Goal: Ask a question

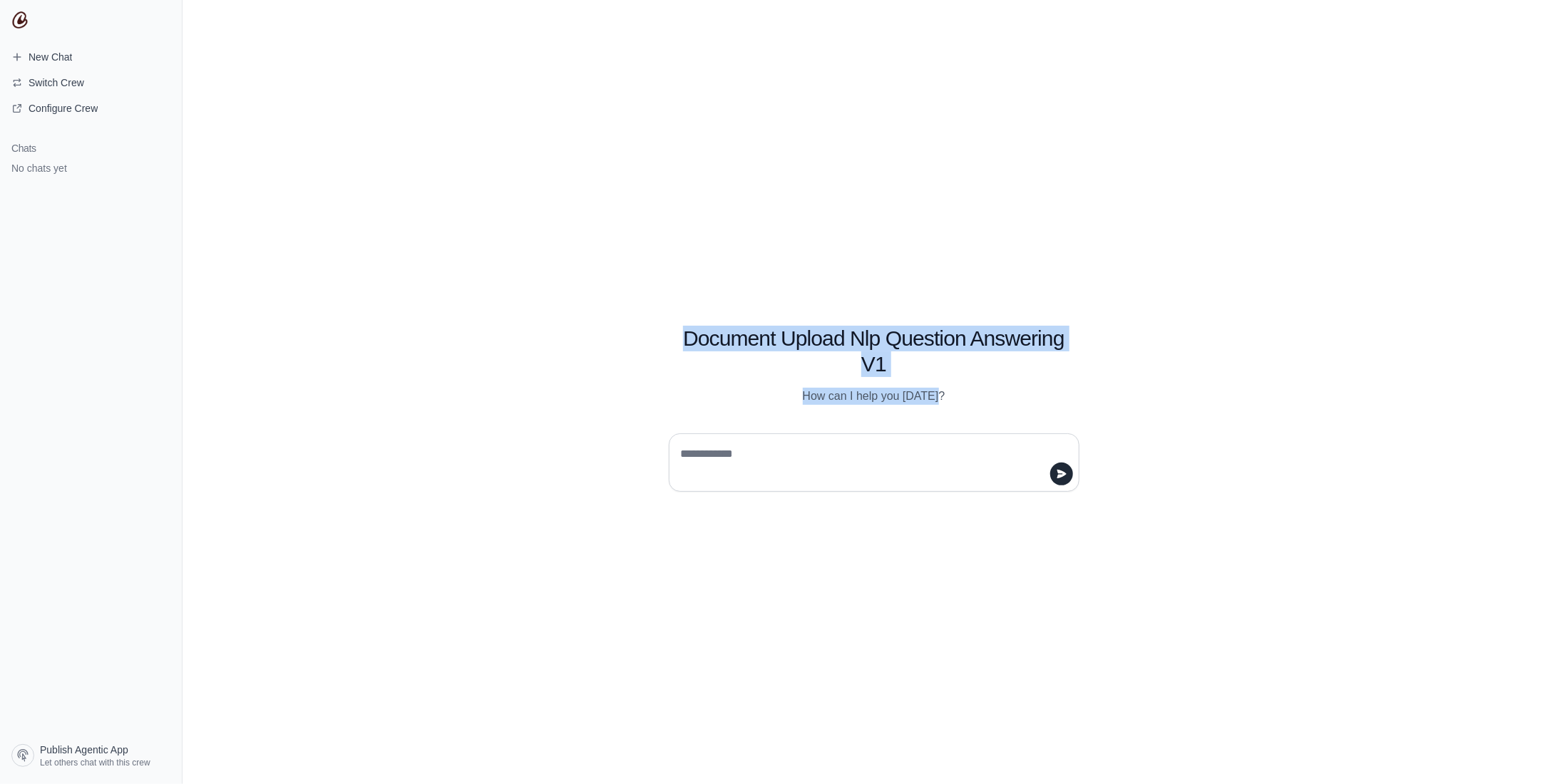
drag, startPoint x: 680, startPoint y: 339, endPoint x: 1175, endPoint y: 386, distance: 497.2
click at [1175, 386] on div "Document Upload Nlp Question Answering V1 How can I help you [DATE]?" at bounding box center [873, 392] width 1382 height 784
click at [976, 389] on p "How can I help you [DATE]?" at bounding box center [874, 396] width 411 height 17
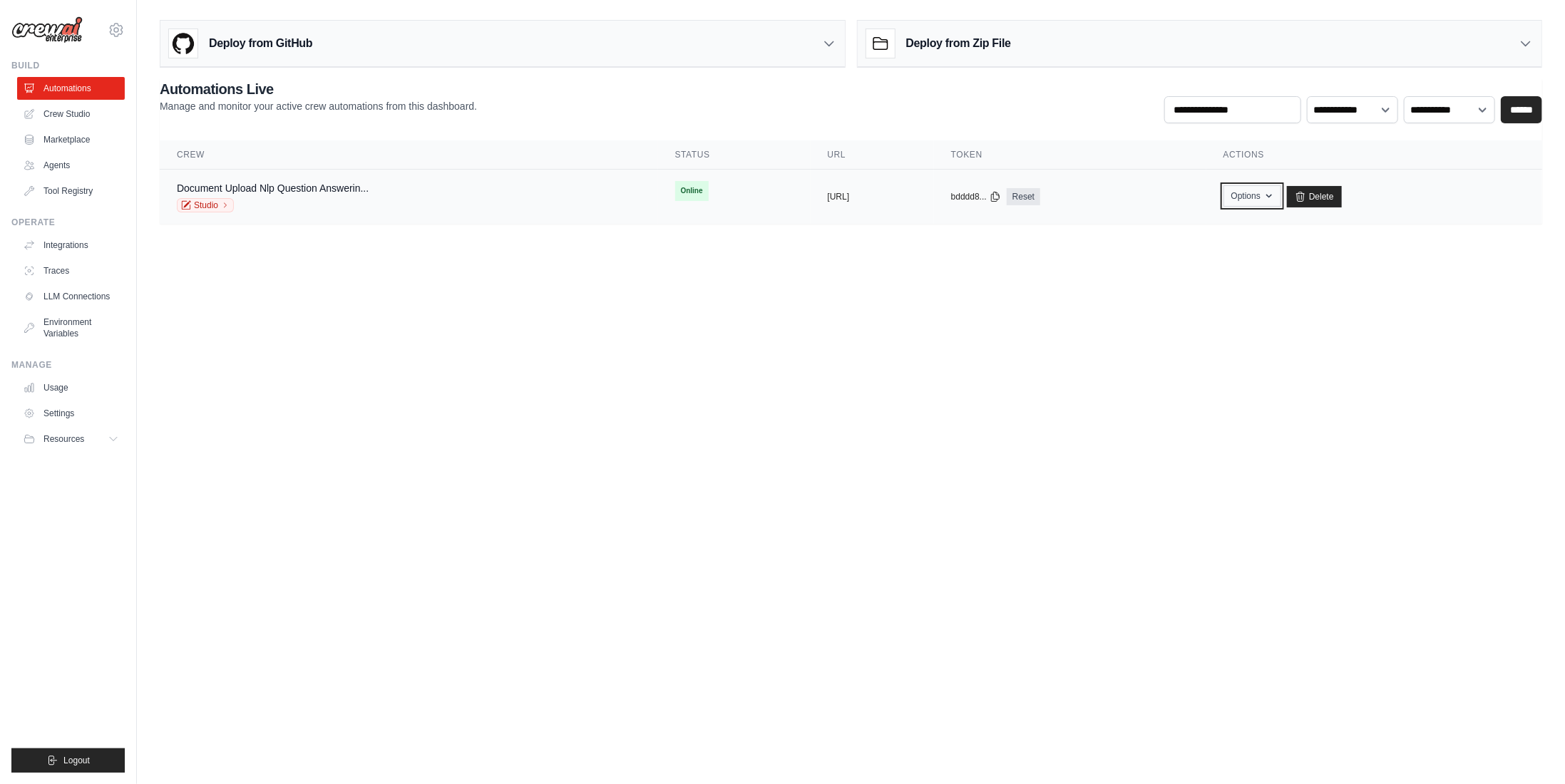
click at [1275, 193] on icon "button" at bounding box center [1269, 196] width 12 height 12
click at [1257, 225] on link "Chat with this Crew" at bounding box center [1201, 228] width 159 height 25
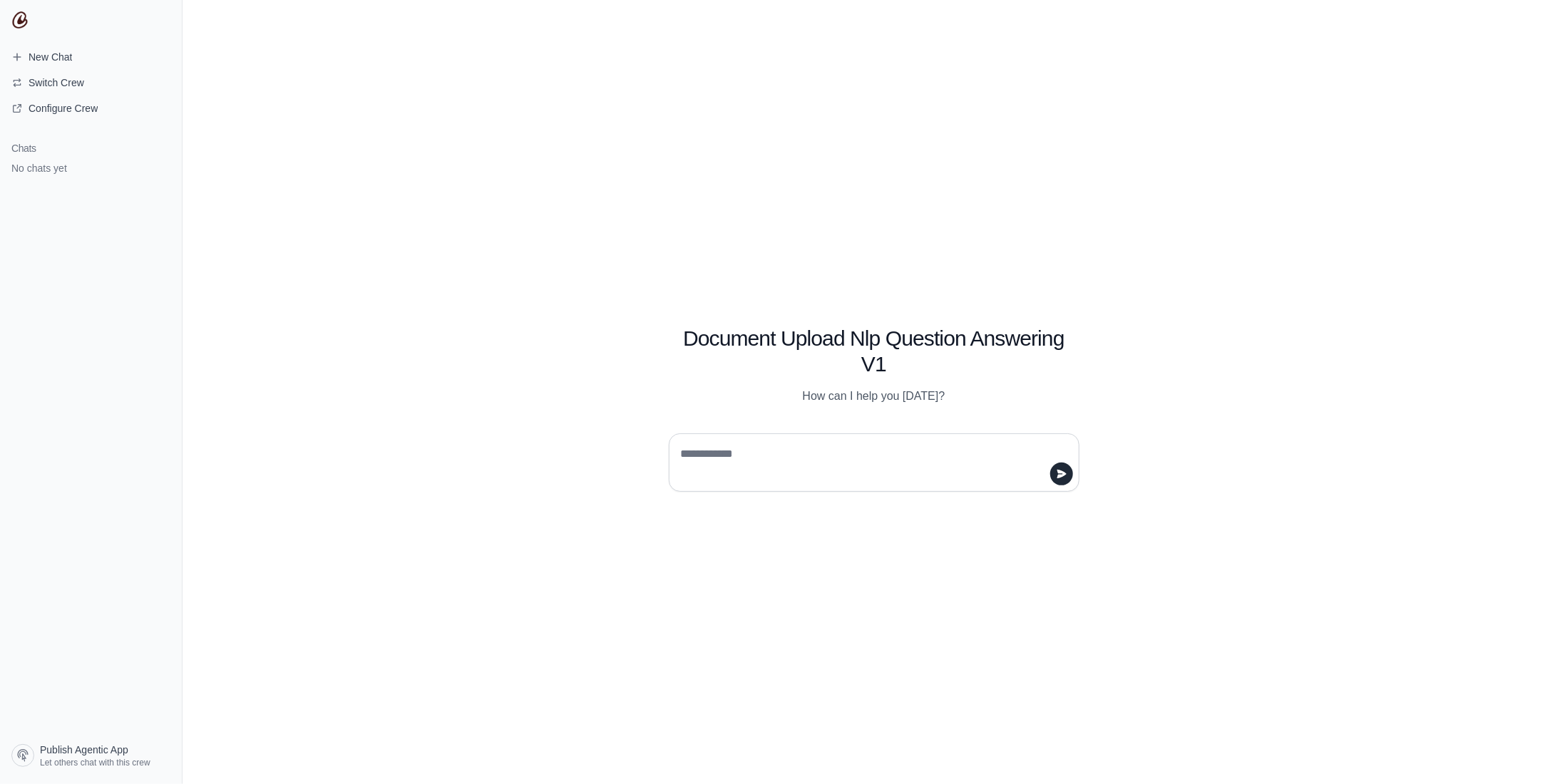
click at [828, 467] on textarea at bounding box center [869, 462] width 384 height 40
click at [711, 453] on textarea at bounding box center [869, 462] width 384 height 40
type textarea "**********"
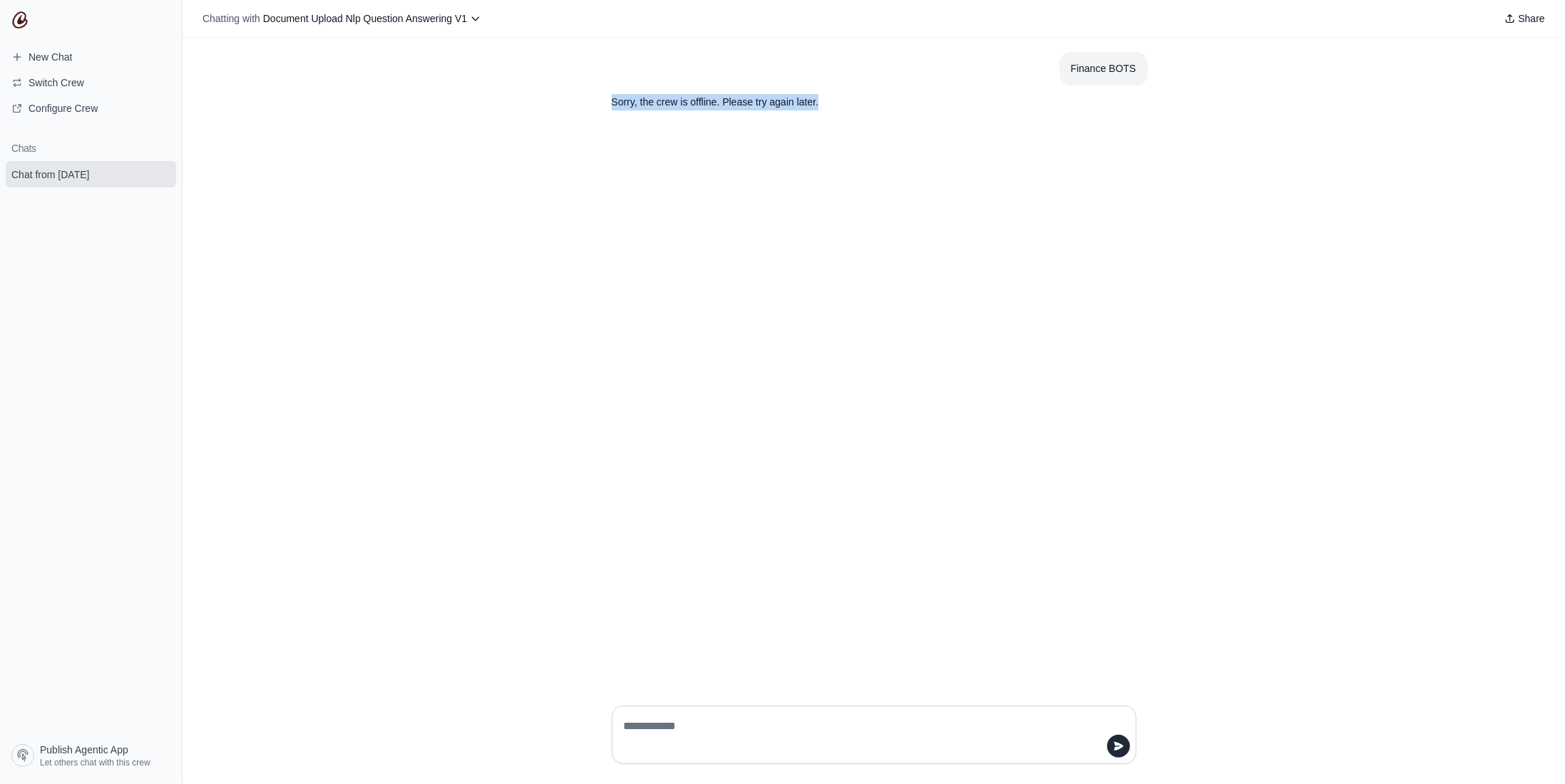
drag, startPoint x: 613, startPoint y: 105, endPoint x: 979, endPoint y: 106, distance: 366.0
click at [979, 106] on p "Sorry, the crew is offline. Please try again later." at bounding box center [839, 102] width 456 height 16
click at [652, 104] on p "Sorry, the crew is offline. Please try again later." at bounding box center [839, 102] width 456 height 16
click at [766, 119] on div "Finance BOTS Sorry, the crew is offline. Please try again later." at bounding box center [873, 366] width 1382 height 657
